Goal: Ask a question

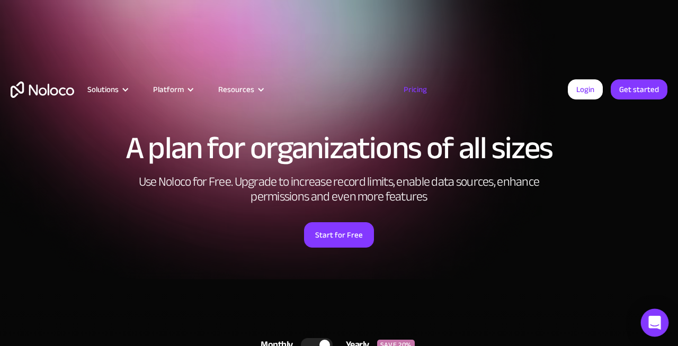
click at [658, 317] on icon "Open Intercom Messenger" at bounding box center [654, 323] width 12 height 14
click at [653, 321] on icon "Open Intercom Messenger" at bounding box center [654, 323] width 12 height 14
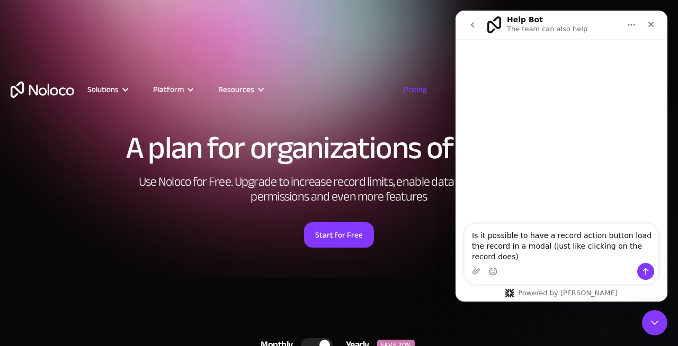
type textarea "Is it possible to have a record action button load the record in a modal (just …"
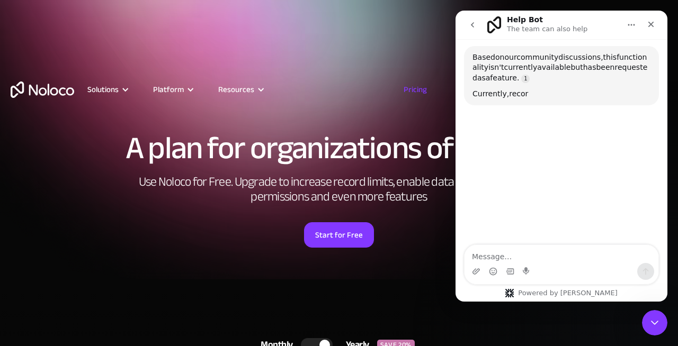
scroll to position [88, 0]
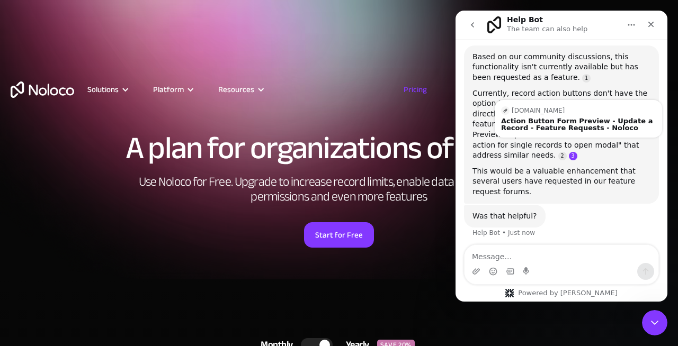
click at [577, 152] on link "Source reference 118723425:" at bounding box center [573, 156] width 8 height 8
click at [567, 152] on link "Source reference 111939209:" at bounding box center [562, 156] width 8 height 8
click at [577, 152] on link "Source reference 118723425:" at bounding box center [573, 156] width 8 height 8
click at [591, 123] on div "Action Button Form Preview - Update a Record - Feature Requests - Noloco" at bounding box center [578, 125] width 155 height 14
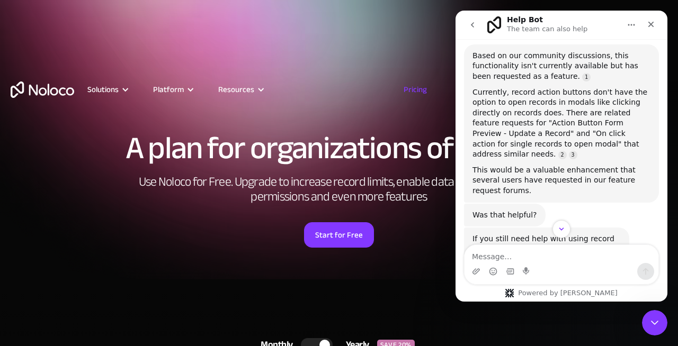
scroll to position [139, 0]
